Goal: Obtain resource: Download file/media

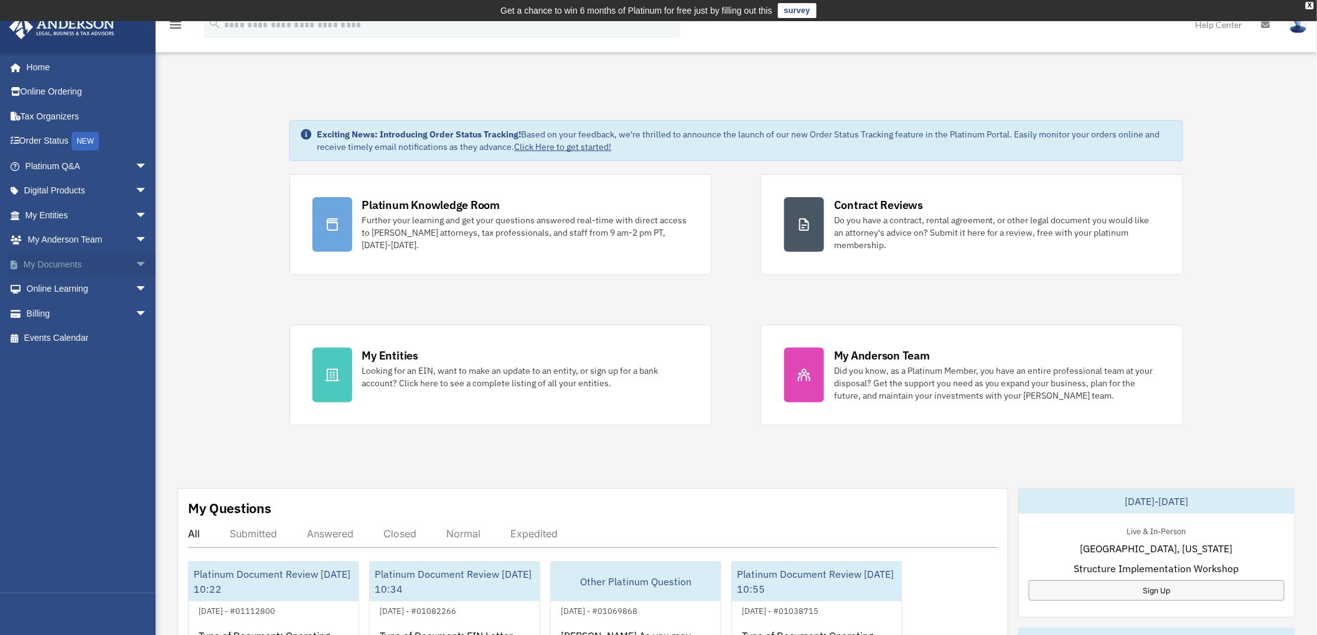
click at [135, 264] on span "arrow_drop_down" at bounding box center [147, 265] width 25 height 26
click at [65, 337] on link "Forms Library" at bounding box center [91, 338] width 149 height 25
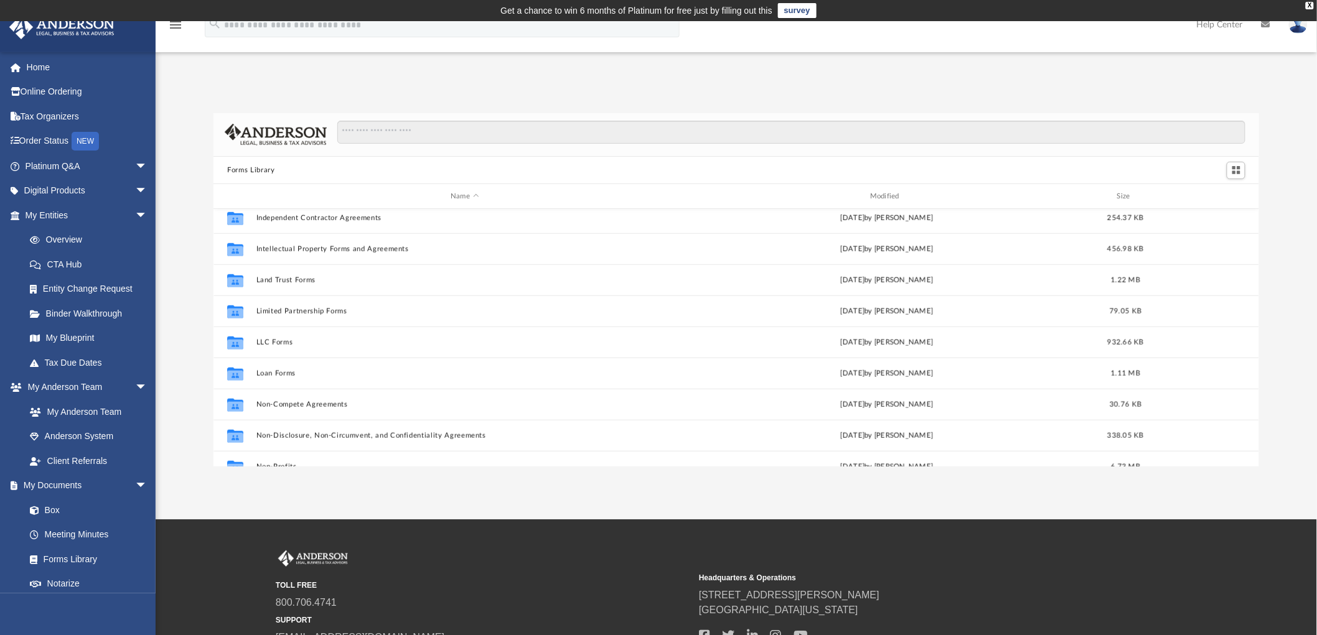
scroll to position [484, 0]
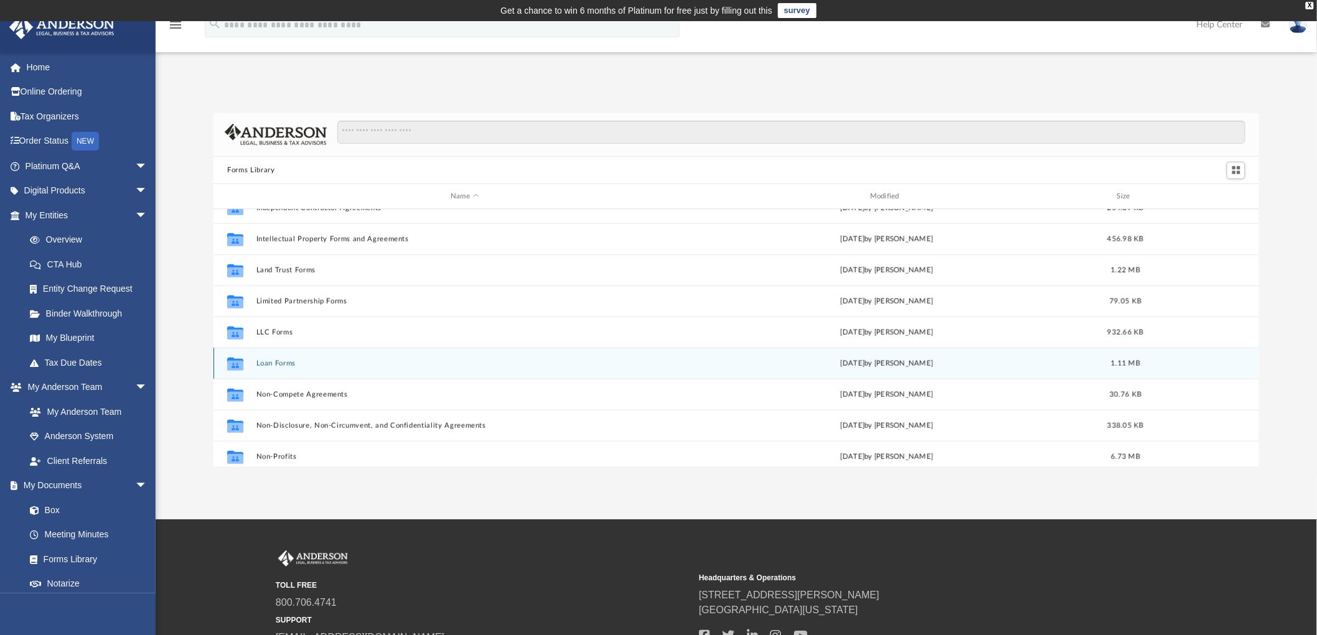
click at [274, 362] on button "Loan Forms" at bounding box center [464, 364] width 417 height 8
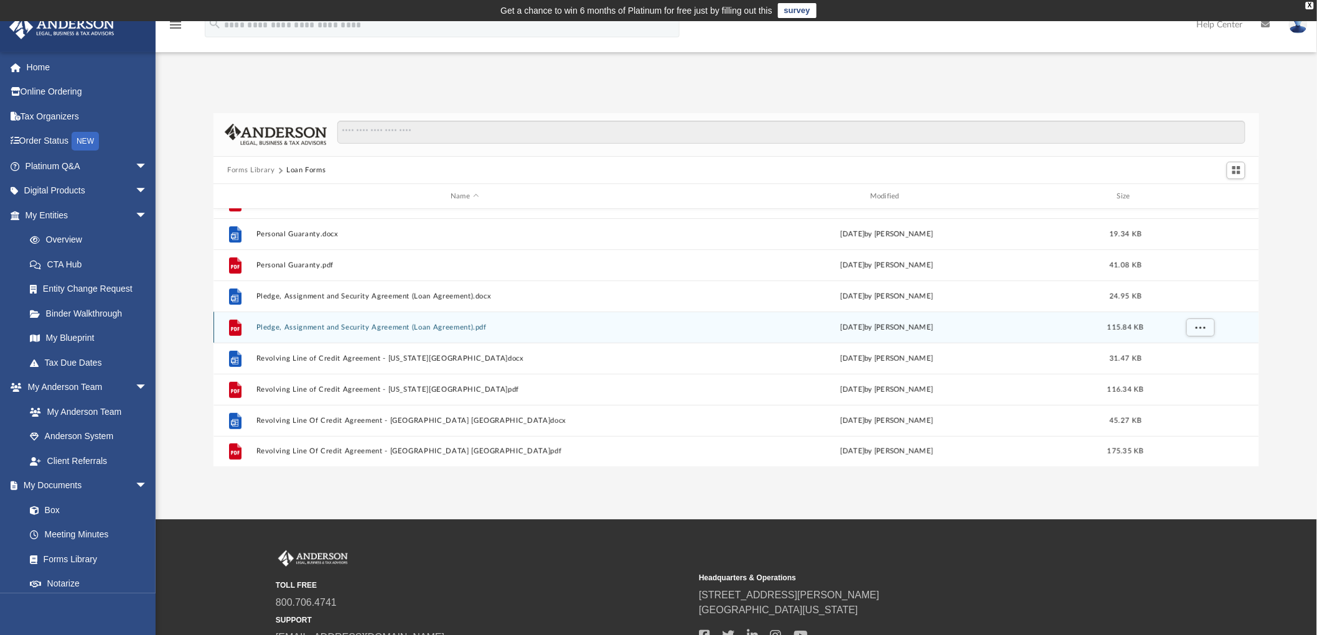
scroll to position [0, 0]
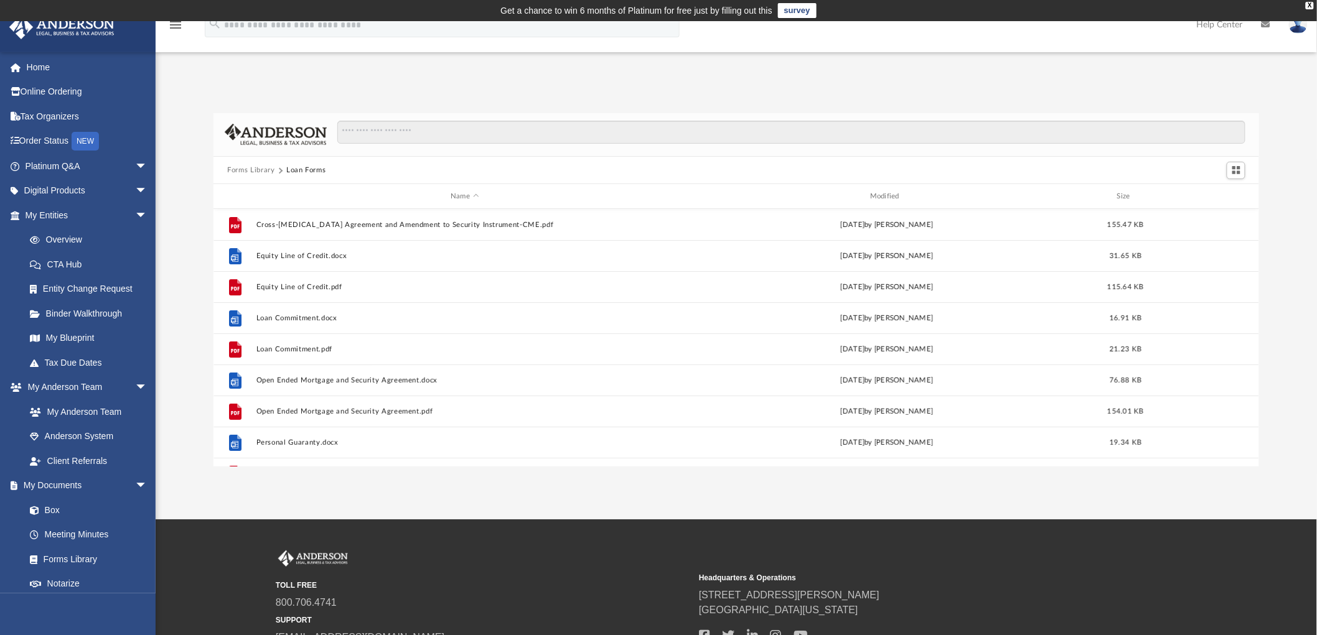
click at [249, 173] on button "Forms Library" at bounding box center [250, 170] width 47 height 11
click at [414, 128] on input "Search files and folders" at bounding box center [791, 133] width 908 height 24
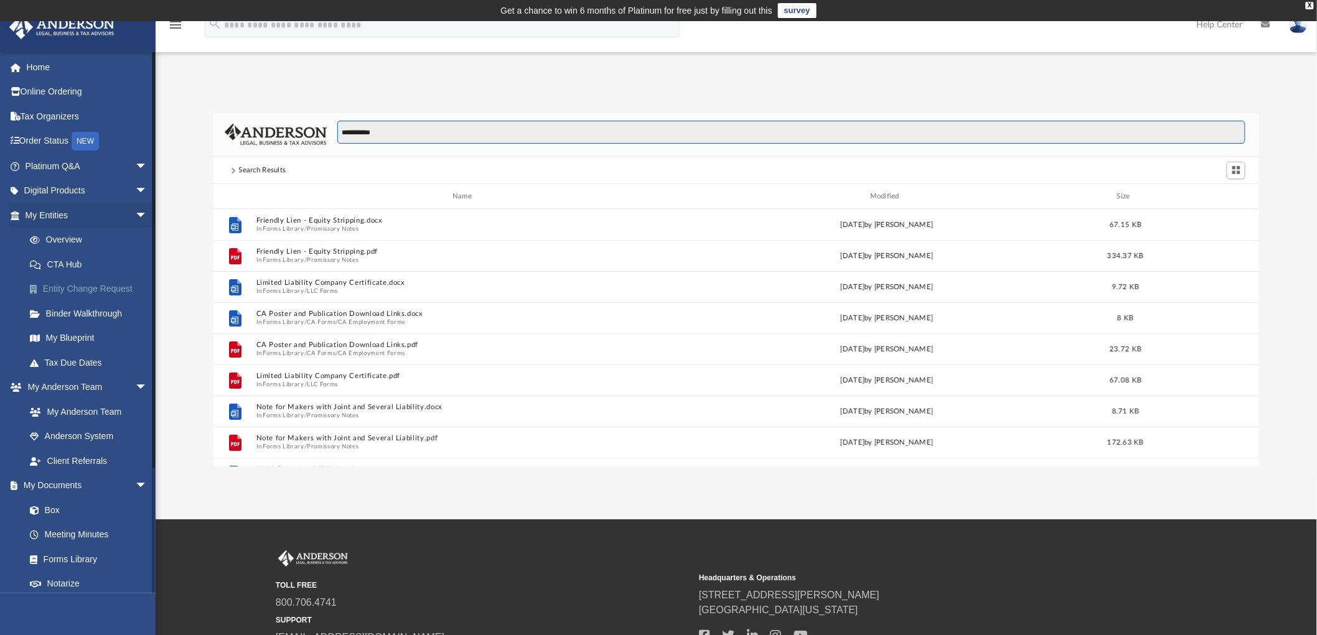
type input "**********"
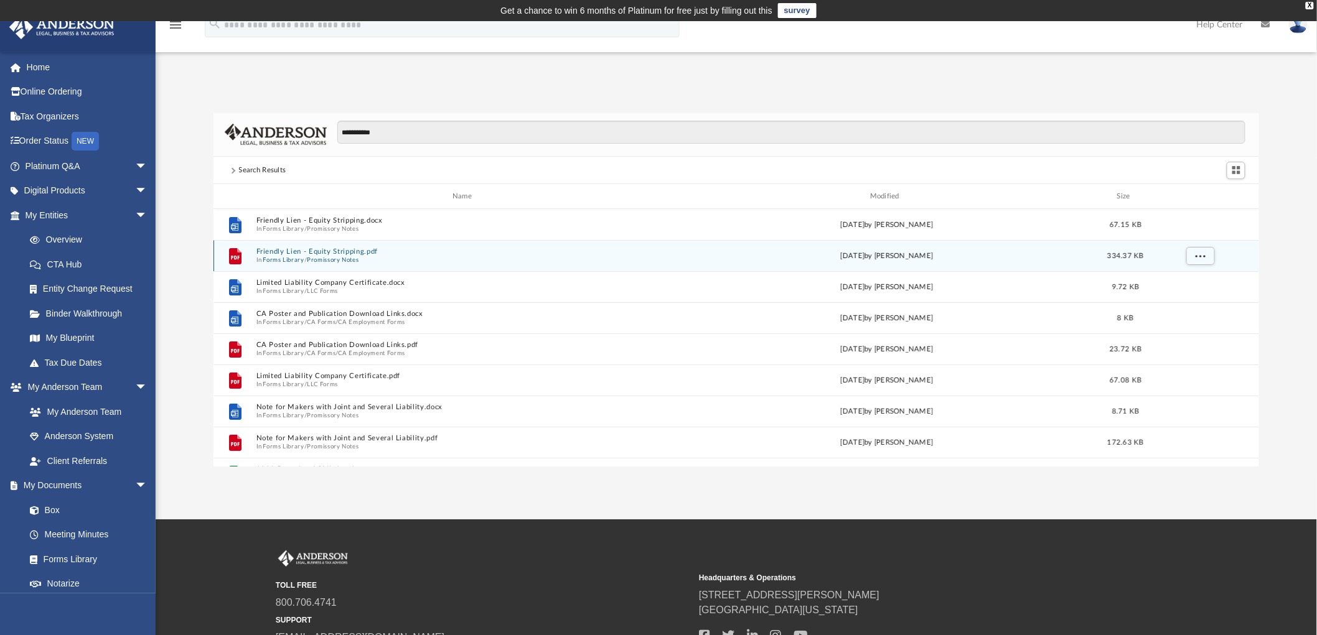
click at [312, 250] on button "Friendly Lien - Equity Stripping.pdf" at bounding box center [464, 252] width 417 height 8
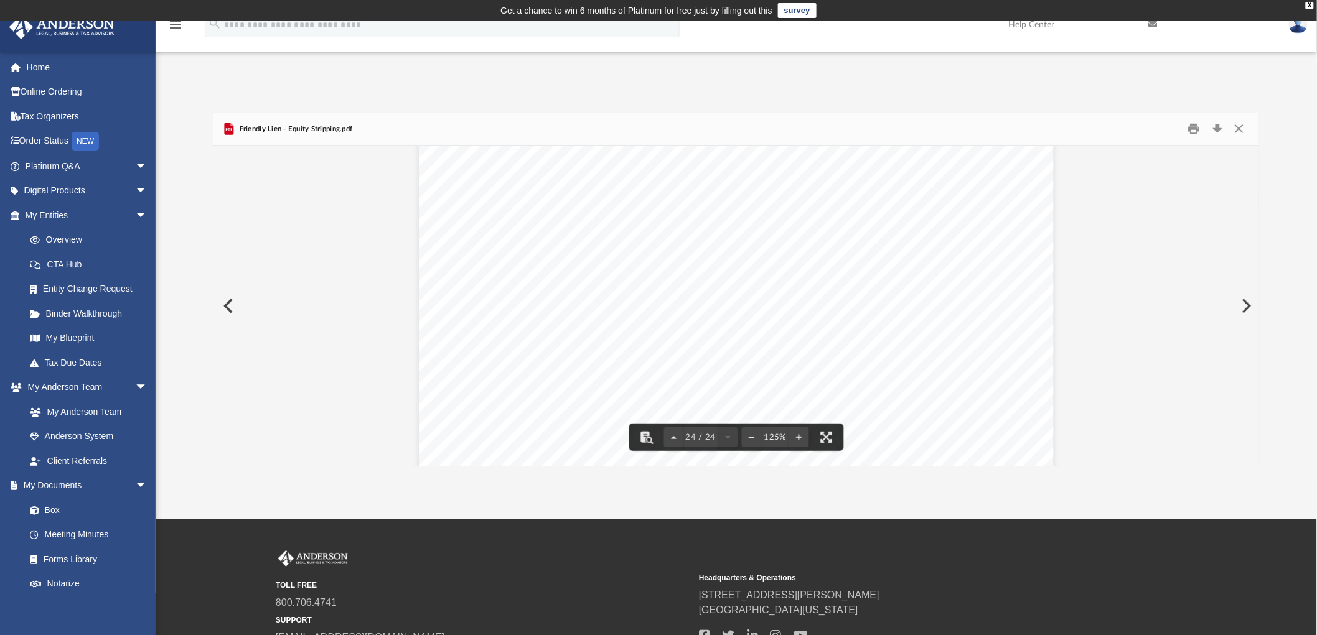
scroll to position [19776, 0]
click at [135, 159] on span "arrow_drop_down" at bounding box center [147, 167] width 25 height 26
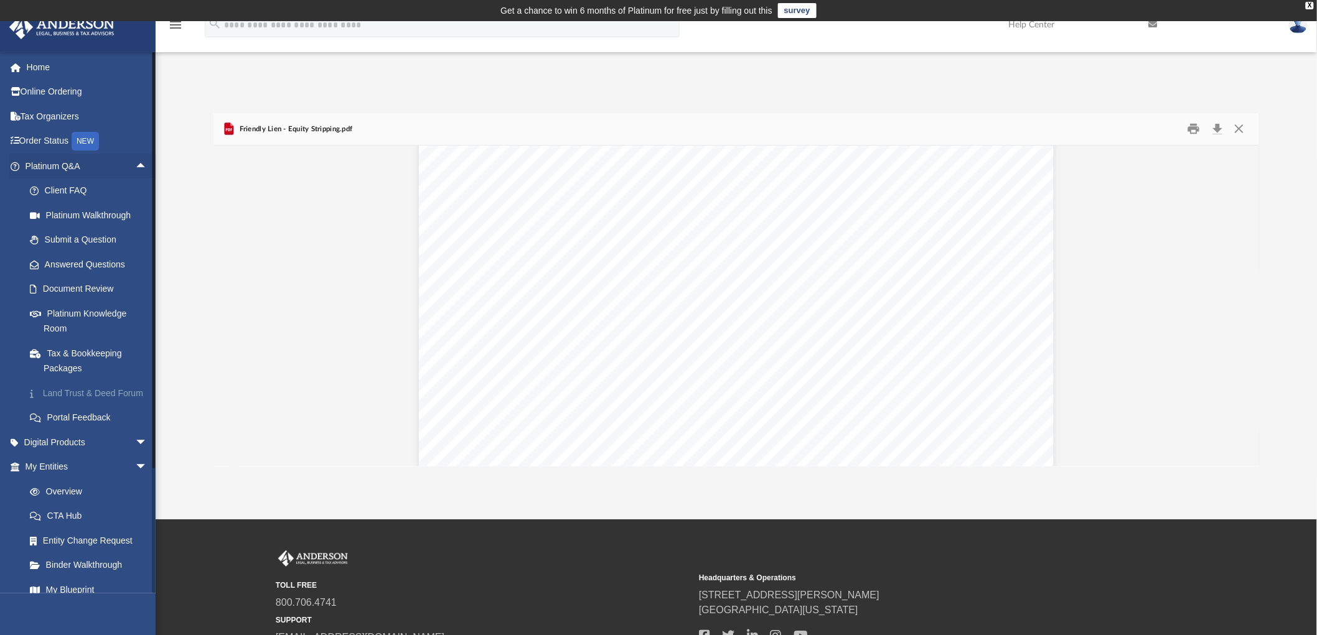
click at [54, 400] on link "Land Trust & Deed Forum" at bounding box center [91, 393] width 149 height 25
click at [66, 325] on link "Platinum Knowledge Room" at bounding box center [91, 321] width 149 height 40
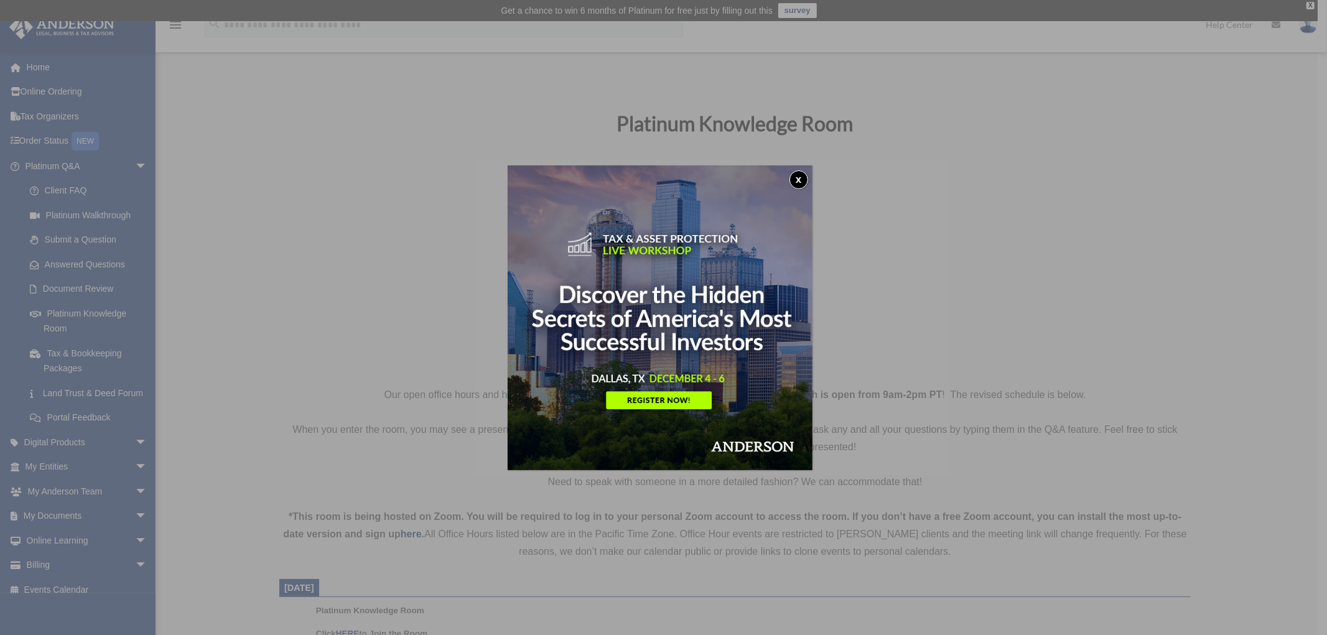
drag, startPoint x: 797, startPoint y: 177, endPoint x: 774, endPoint y: 173, distance: 22.8
click at [797, 177] on button "x" at bounding box center [799, 180] width 19 height 19
